Goal: Task Accomplishment & Management: Manage account settings

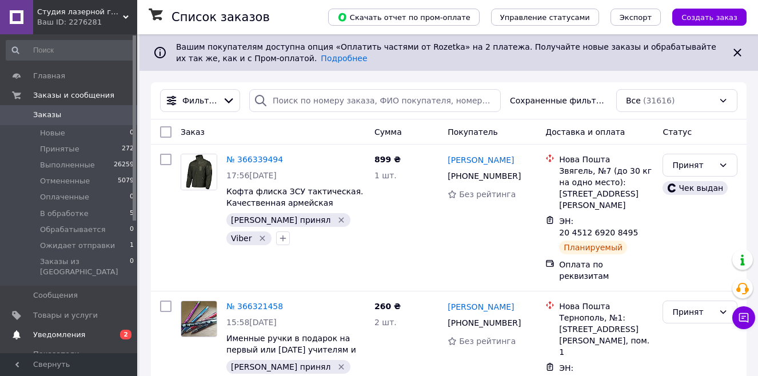
click at [70, 330] on span "Уведомления" at bounding box center [59, 335] width 52 height 10
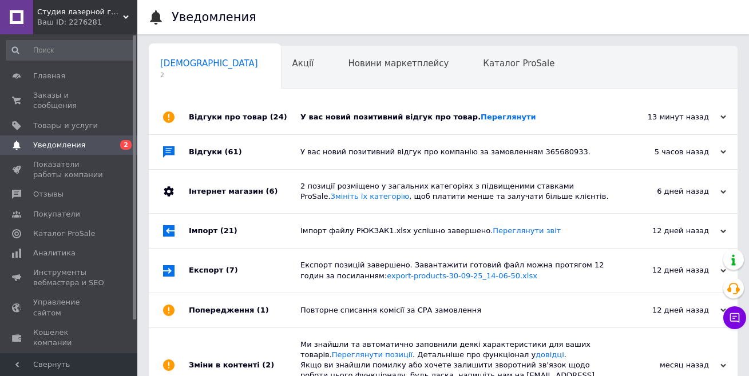
click at [601, 117] on div "У вас новий позитивний відгук про товар. Переглянути" at bounding box center [455, 117] width 311 height 10
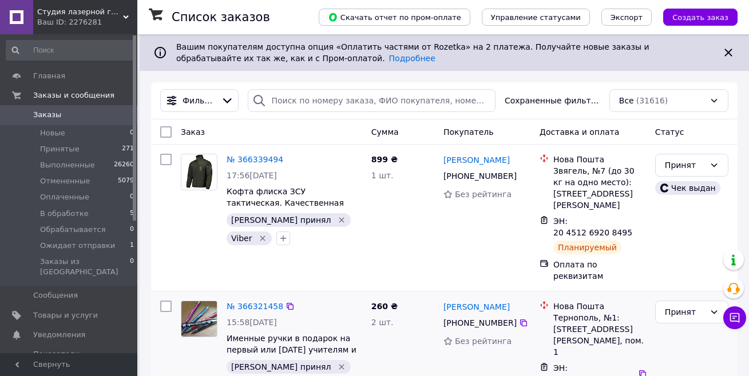
click at [694, 341] on div "Принят" at bounding box center [691, 359] width 82 height 126
click at [78, 145] on li "Принятые 271" at bounding box center [70, 149] width 141 height 16
